Goal: Find specific page/section: Find specific page/section

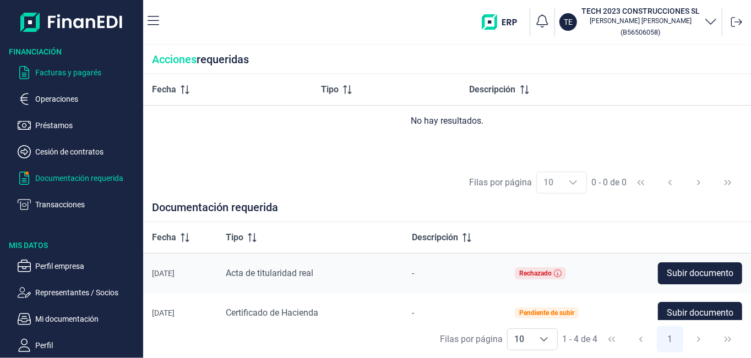
click at [58, 69] on p "Facturas y pagarés" at bounding box center [87, 72] width 104 height 13
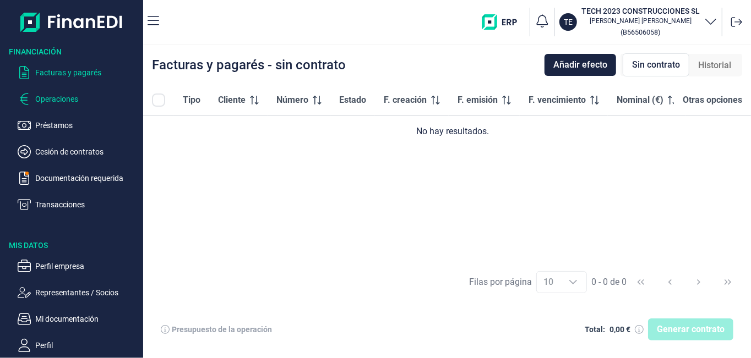
click at [51, 100] on p "Operaciones" at bounding box center [87, 99] width 104 height 13
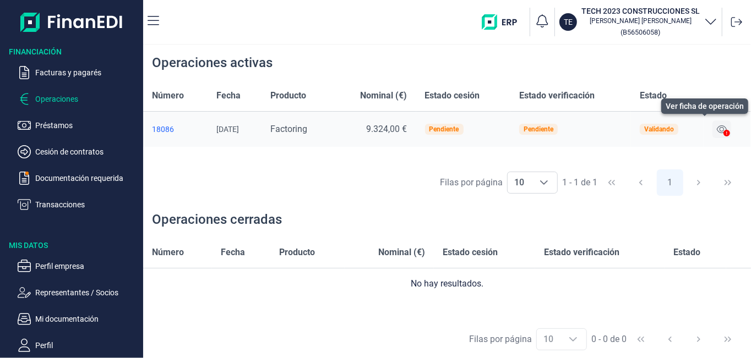
click at [725, 129] on icon at bounding box center [722, 129] width 10 height 9
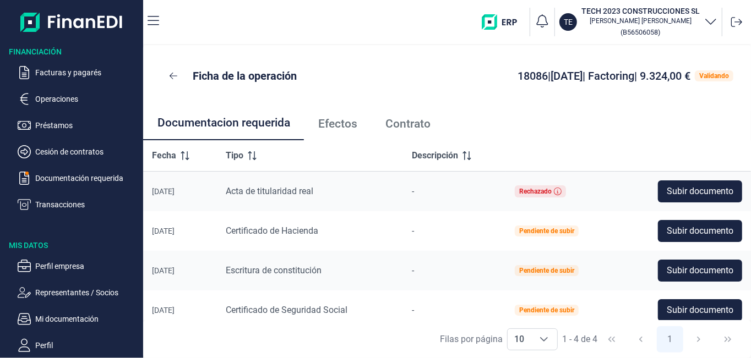
click at [745, 324] on div "Filas por página 10 10 10 1 - 4 de 4 1" at bounding box center [447, 339] width 608 height 38
